Goal: Navigation & Orientation: Find specific page/section

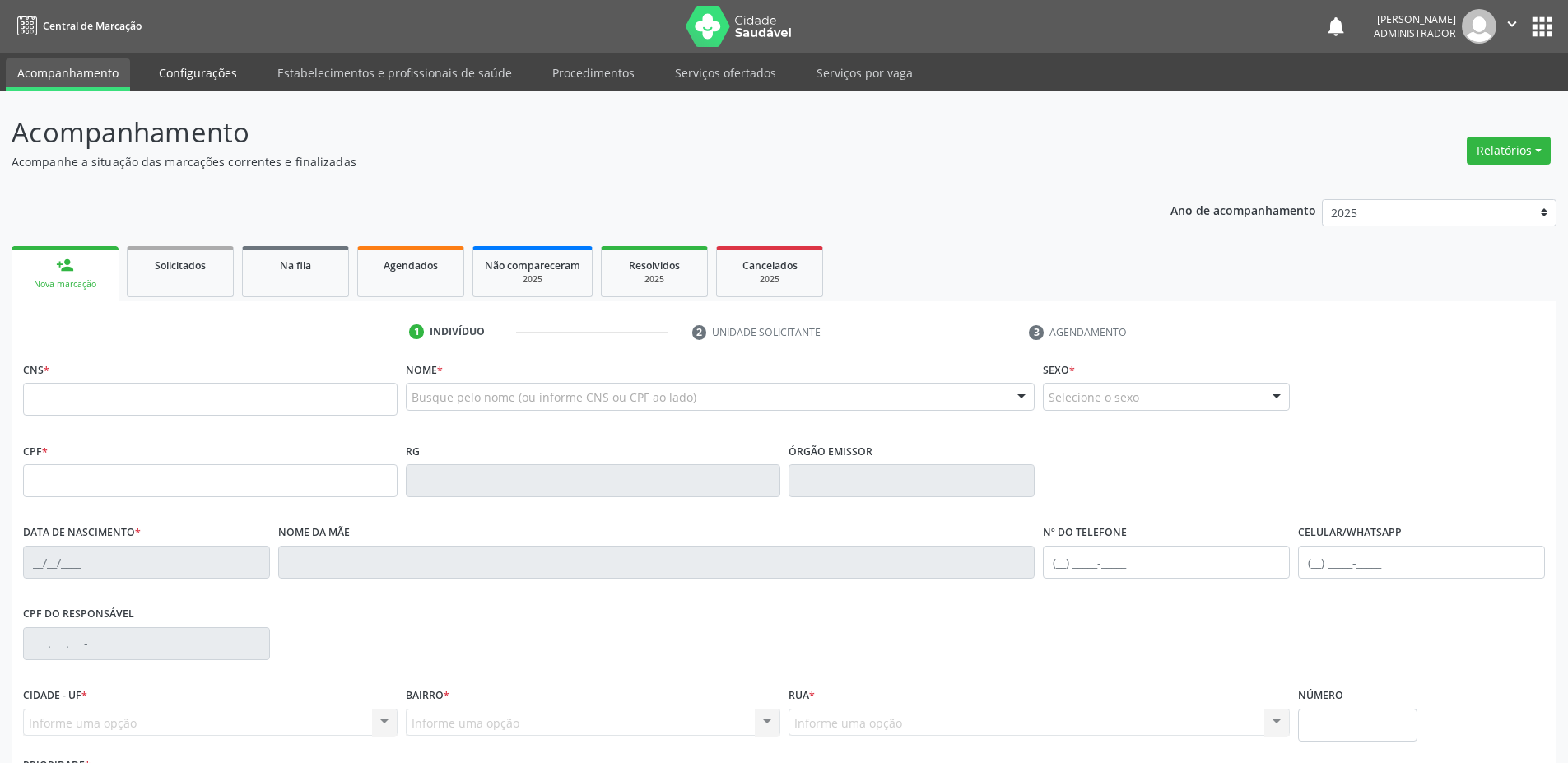
click at [212, 67] on link "Configurações" at bounding box center [198, 72] width 102 height 29
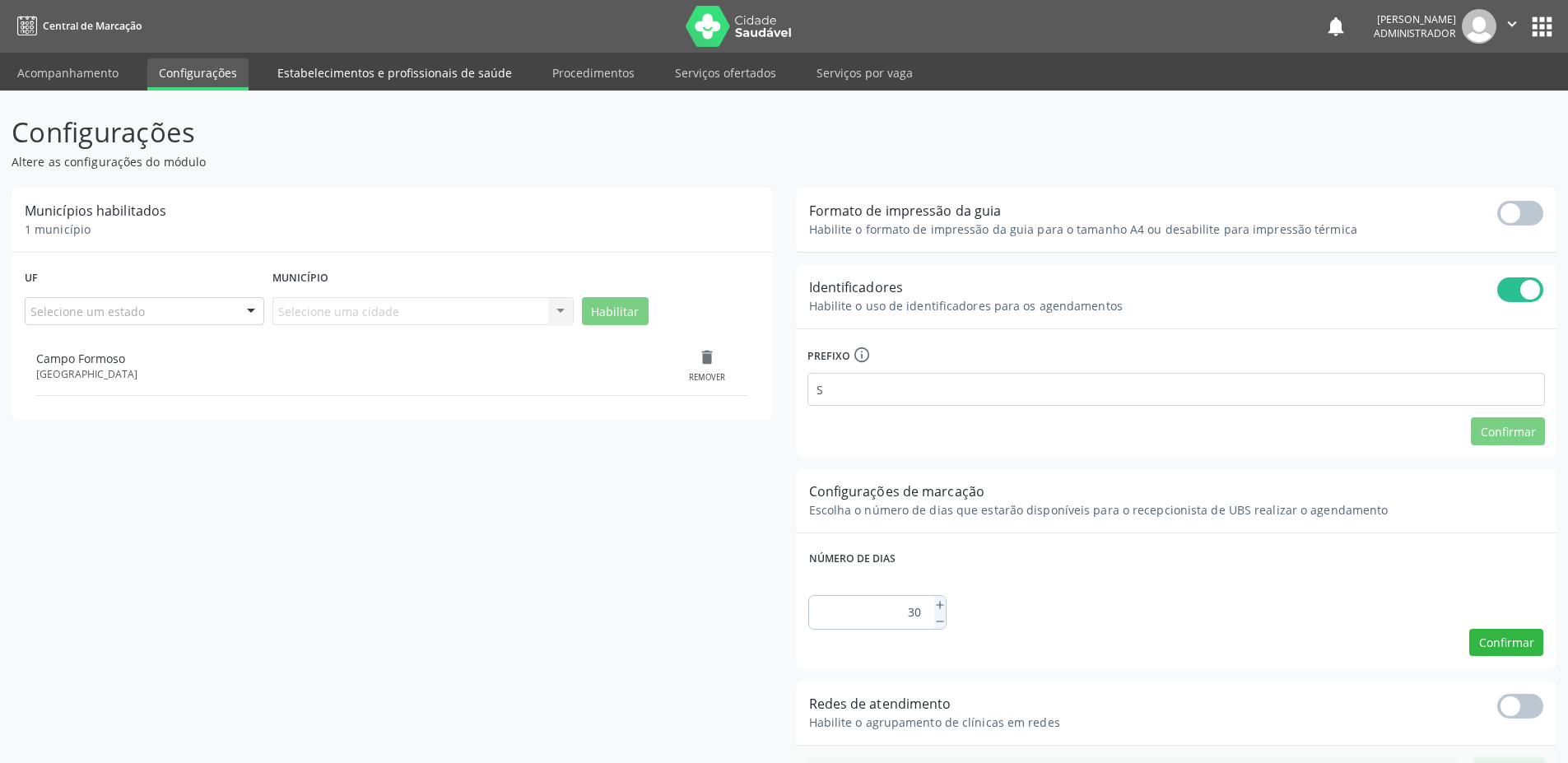
click at [426, 72] on link "Estabelecimentos e profissionais de saúde" at bounding box center [394, 72] width 257 height 29
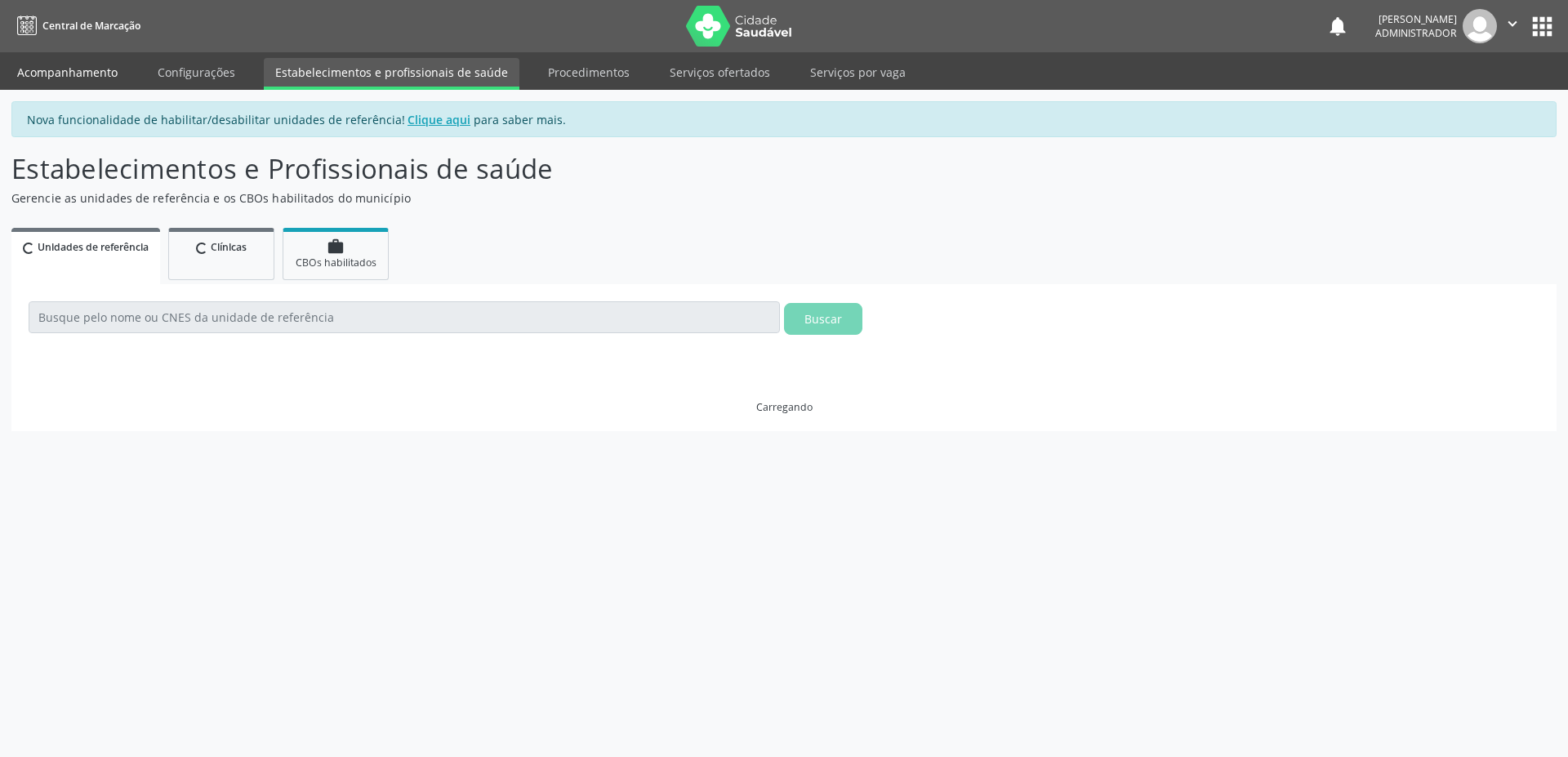
click at [40, 79] on link "Acompanhamento" at bounding box center [67, 72] width 123 height 29
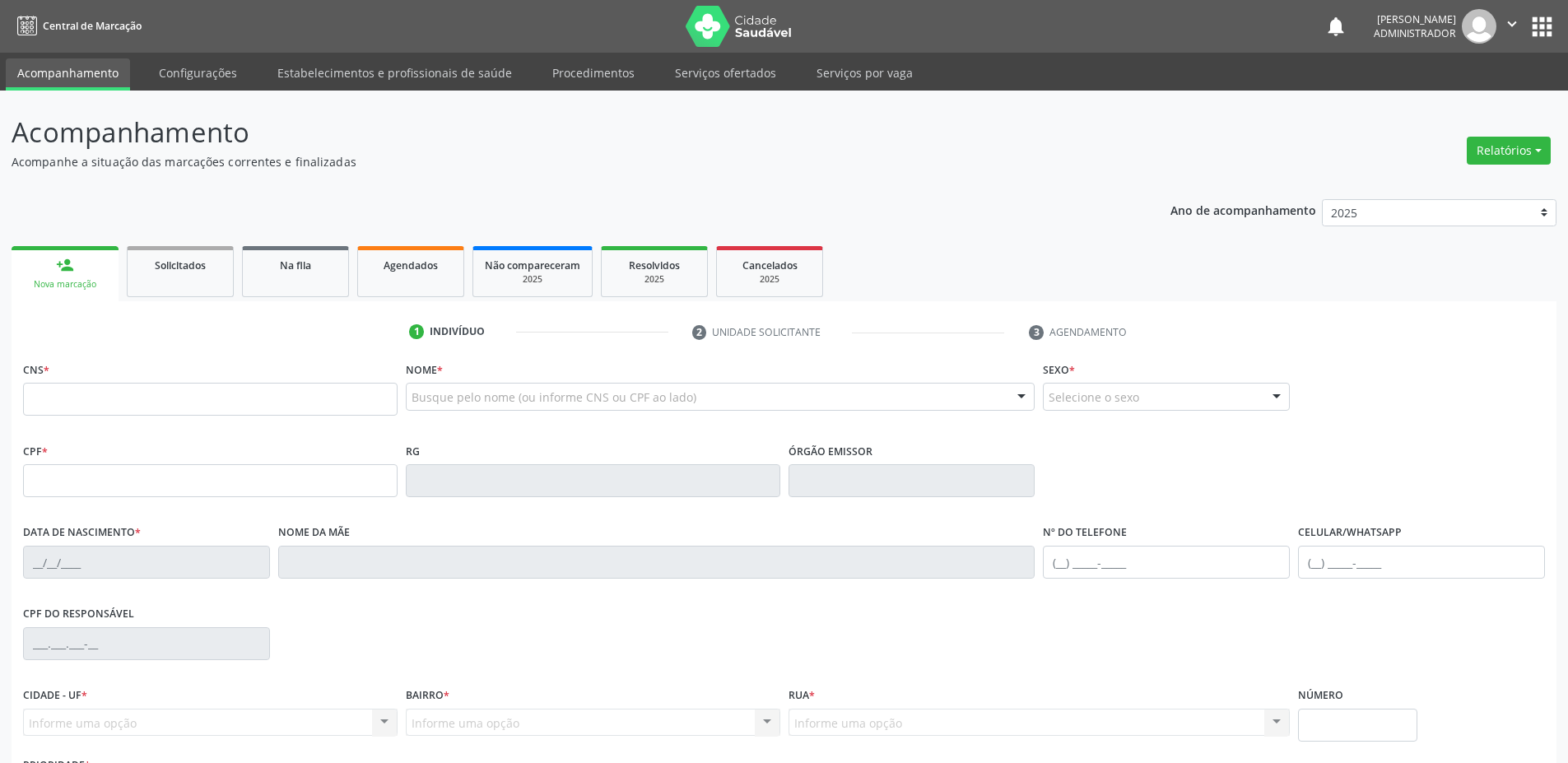
click at [1548, 17] on button "apps" at bounding box center [1542, 27] width 29 height 29
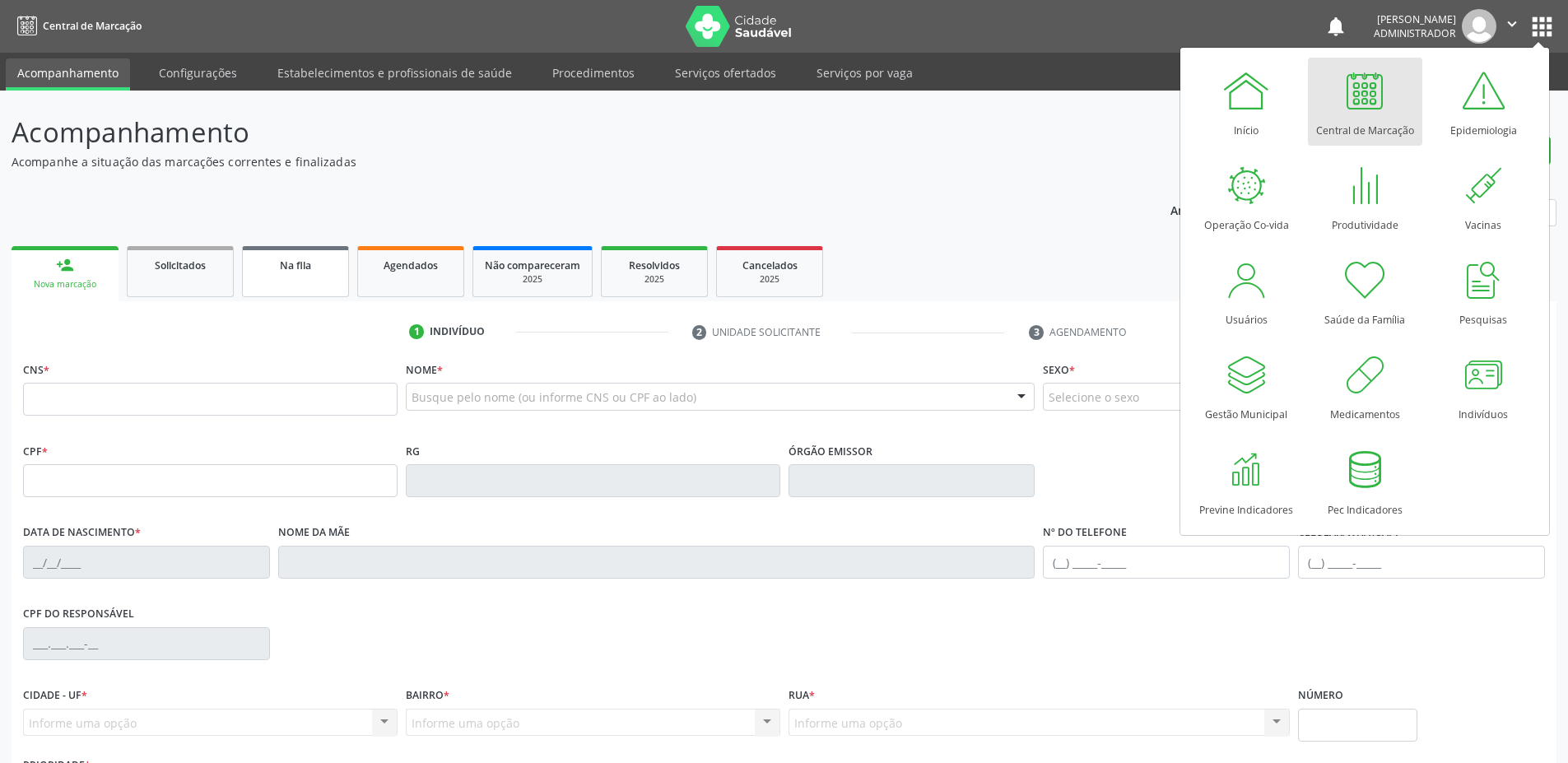
click at [268, 278] on link "Na fila" at bounding box center [296, 271] width 107 height 51
